Goal: Task Accomplishment & Management: Use online tool/utility

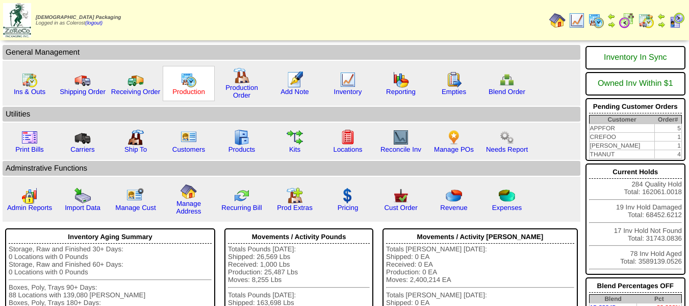
click at [185, 88] on link "Production" at bounding box center [188, 92] width 33 height 8
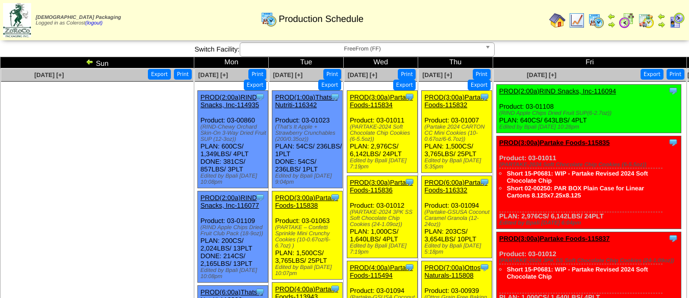
click at [92, 63] on img at bounding box center [90, 62] width 8 height 8
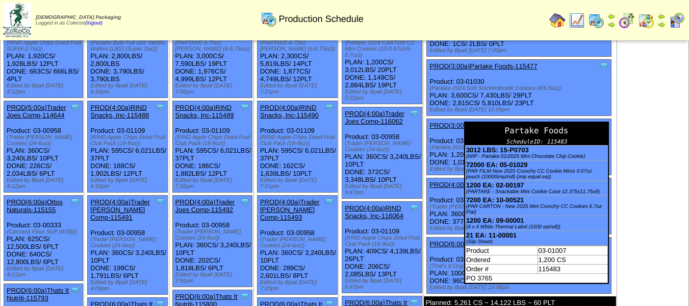
scroll to position [102, 0]
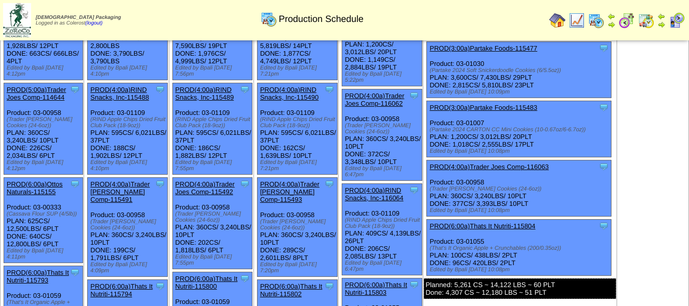
click at [493, 107] on link "PROD(3:00a)Partake Foods-115483" at bounding box center [483, 108] width 108 height 8
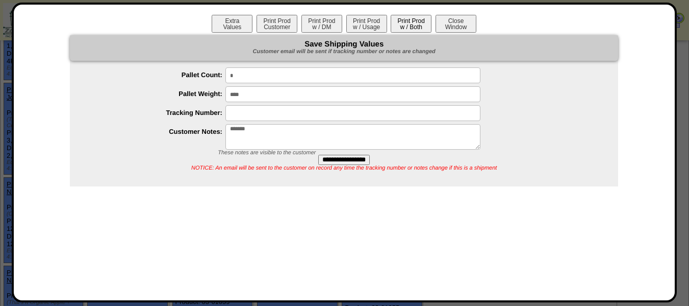
click at [417, 21] on button "Print Prod w / Both" at bounding box center [411, 24] width 41 height 18
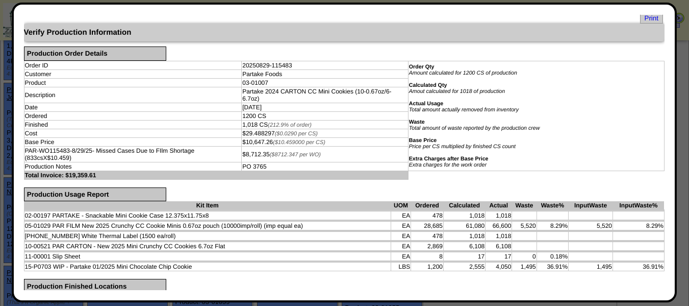
scroll to position [0, 0]
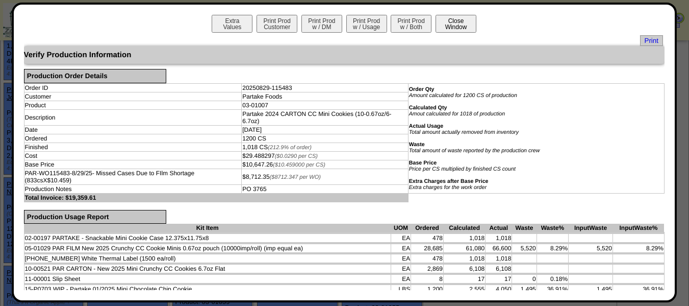
click at [450, 27] on button "Close Window" at bounding box center [456, 24] width 41 height 18
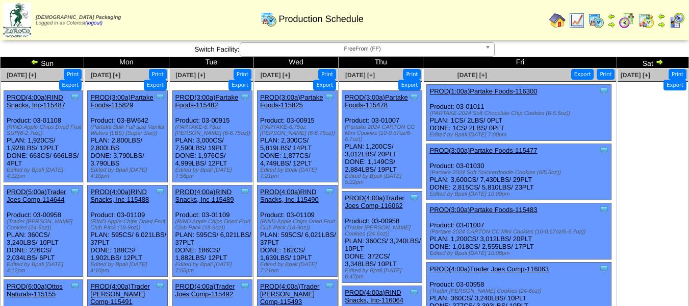
click at [587, 77] on button "Export" at bounding box center [582, 74] width 23 height 11
click at [91, 285] on link "PROD(4:00a)Trader Joes Comp-115491" at bounding box center [120, 293] width 60 height 23
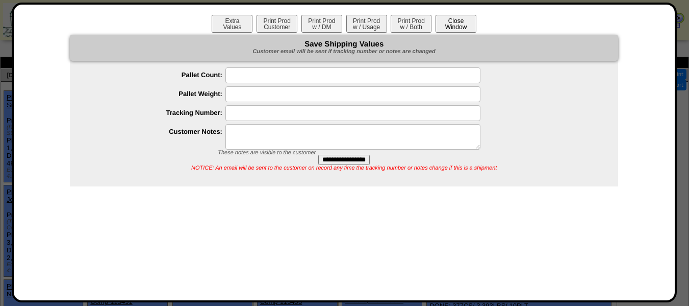
click at [451, 24] on button "Close Window" at bounding box center [456, 24] width 41 height 18
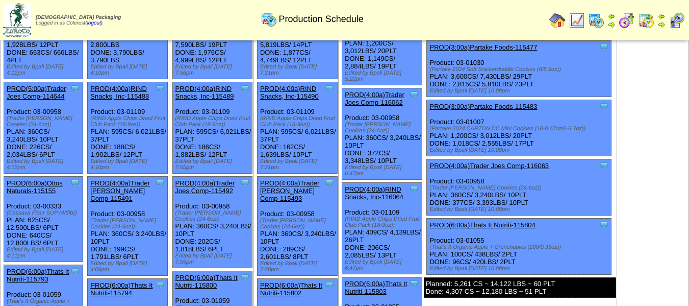
scroll to position [102, 0]
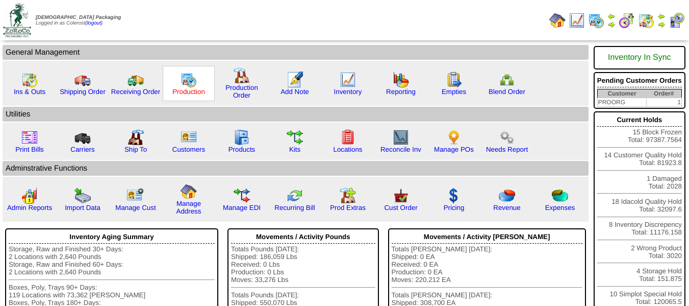
click at [188, 90] on link "Production" at bounding box center [188, 92] width 33 height 8
